Goal: Check status: Check status

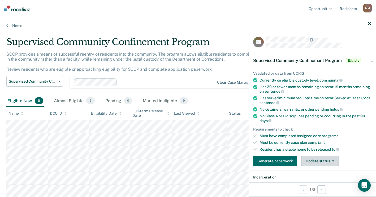
click at [313, 158] on button "Update status" at bounding box center [319, 161] width 37 height 11
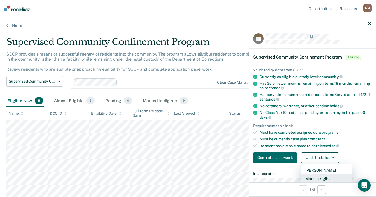
click at [317, 180] on button "Mark Ineligible" at bounding box center [326, 179] width 51 height 8
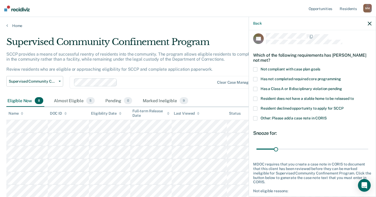
click at [258, 117] on label "Other: Please add a case note in CORIS" at bounding box center [312, 119] width 118 height 6
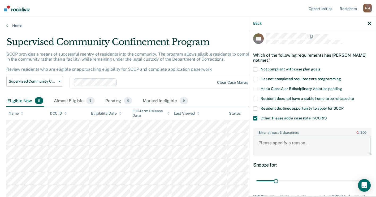
click at [270, 137] on textarea "Enter at least 3 characters 0 / 1600" at bounding box center [312, 146] width 117 height 20
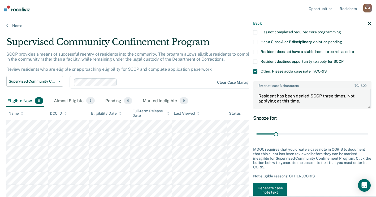
scroll to position [56, 0]
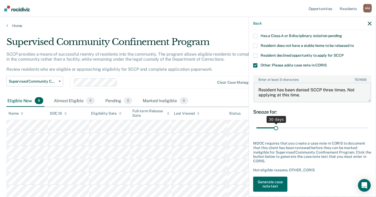
type textarea "Resident has been denied SCCP three times. Not applying at this time."
drag, startPoint x: 275, startPoint y: 127, endPoint x: 381, endPoint y: 133, distance: 105.7
type input "180"
click at [368, 133] on input "range" at bounding box center [312, 128] width 112 height 9
click at [273, 184] on button "Generate case note text" at bounding box center [270, 184] width 34 height 15
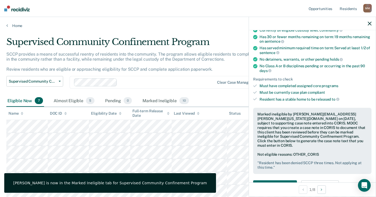
click at [369, 23] on icon "button" at bounding box center [370, 24] width 4 height 4
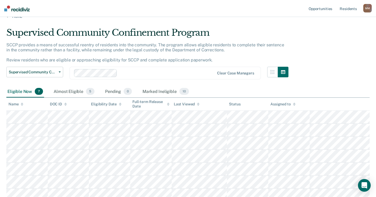
scroll to position [0, 0]
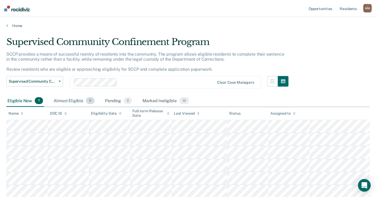
click at [64, 99] on div "Almost Eligible 5" at bounding box center [74, 101] width 43 height 12
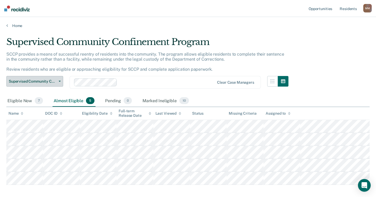
click at [61, 83] on button "Supervised Community Confinement Program" at bounding box center [34, 81] width 57 height 11
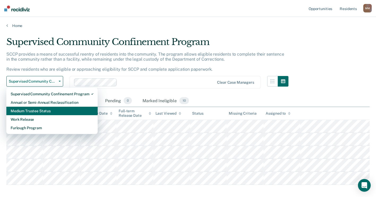
click at [49, 110] on div "Medium Trustee Status" at bounding box center [52, 111] width 83 height 8
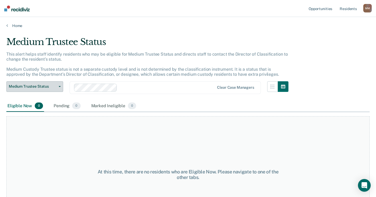
click at [59, 89] on button "Medium Trustee Status" at bounding box center [34, 86] width 57 height 11
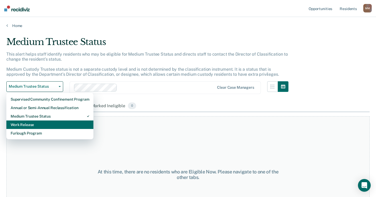
click at [45, 121] on div "Work Release" at bounding box center [50, 125] width 78 height 8
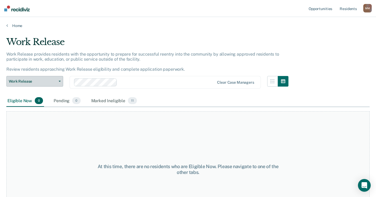
click at [61, 81] on button "Work Release" at bounding box center [34, 81] width 57 height 11
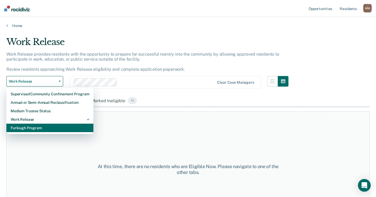
click at [39, 126] on div "Furlough Program" at bounding box center [50, 128] width 78 height 8
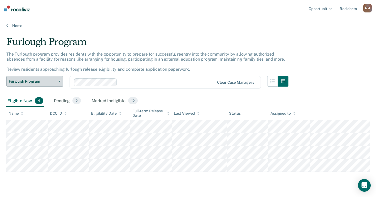
click at [60, 78] on button "Furlough Program" at bounding box center [34, 81] width 57 height 11
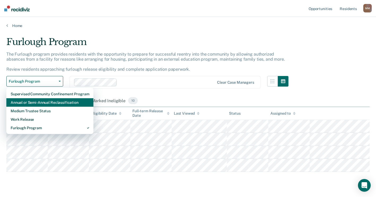
click at [42, 105] on div "Annual or Semi-Annual Reclassification" at bounding box center [50, 102] width 78 height 8
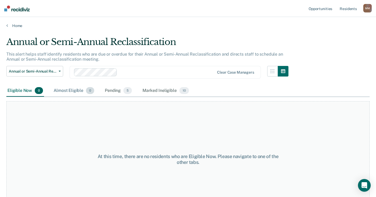
click at [65, 89] on div "Almost Eligible 0" at bounding box center [74, 91] width 43 height 12
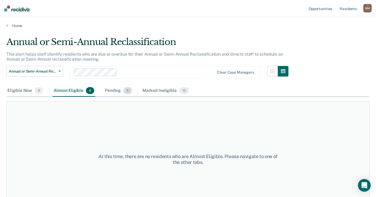
click at [104, 90] on div "Pending 5" at bounding box center [118, 91] width 29 height 12
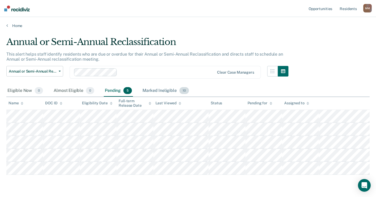
click at [168, 89] on div "Marked Ineligible 10" at bounding box center [165, 91] width 48 height 12
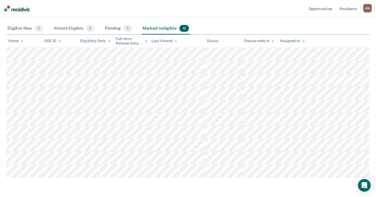
scroll to position [53, 0]
